Goal: Information Seeking & Learning: Find contact information

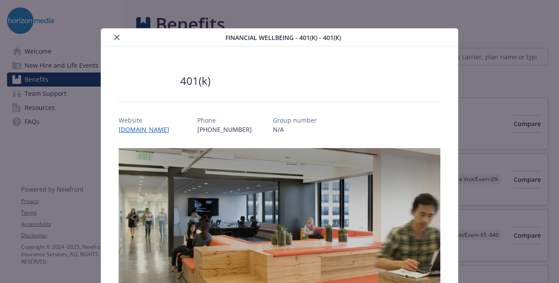
scroll to position [26, 0]
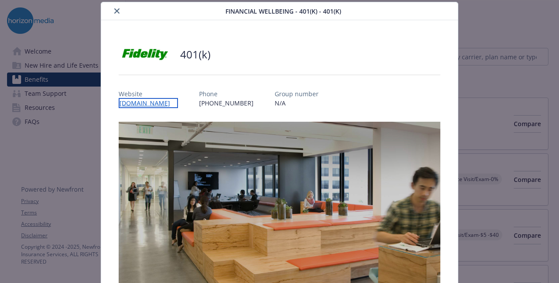
click at [140, 105] on link "[DOMAIN_NAME]" at bounding box center [148, 103] width 59 height 10
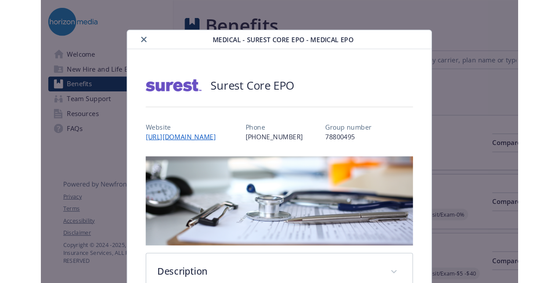
scroll to position [26, 0]
